Goal: Transaction & Acquisition: Download file/media

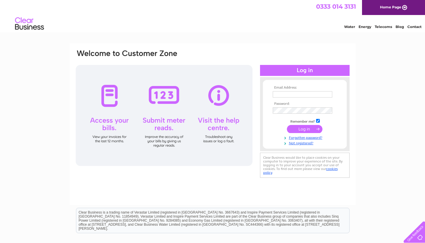
type input "[EMAIL_ADDRESS][DOMAIN_NAME]"
click at [308, 129] on input "submit" at bounding box center [305, 129] width 36 height 8
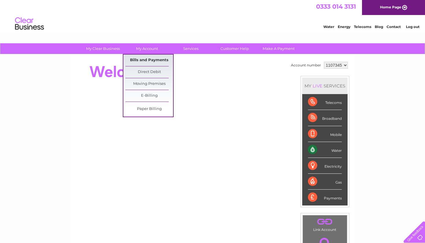
click at [149, 59] on link "Bills and Payments" at bounding box center [149, 61] width 48 height 12
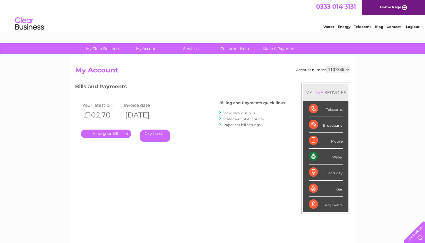
click at [105, 133] on link "." at bounding box center [106, 134] width 50 height 8
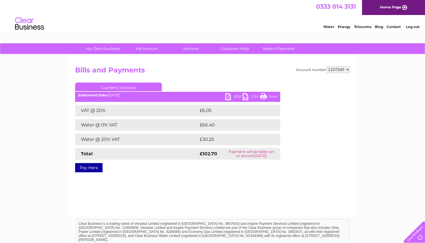
click at [234, 96] on link "PDF" at bounding box center [233, 97] width 17 height 8
